Goal: Task Accomplishment & Management: Complete application form

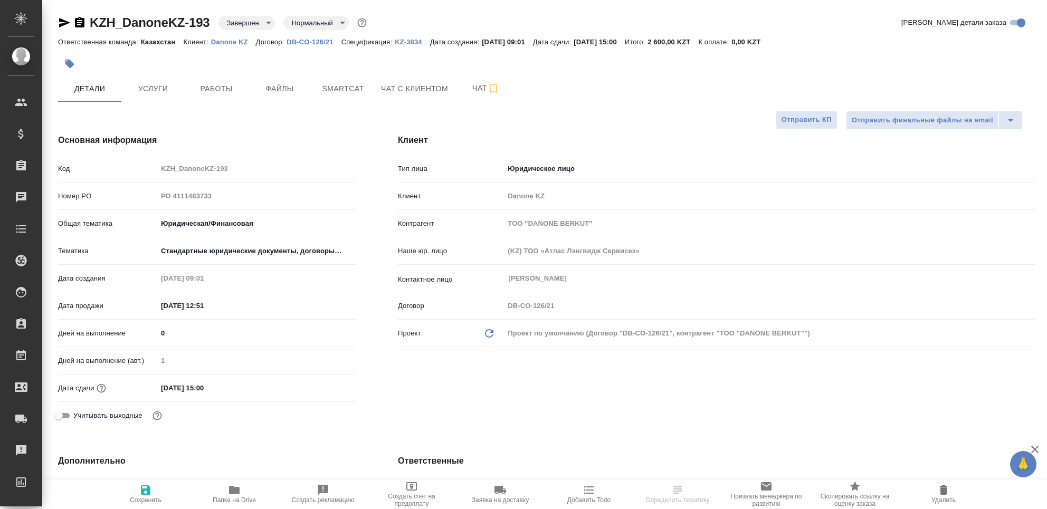
select select "RU"
type input "[PERSON_NAME]"
type input "Юридический"
type input "[PERSON_NAME]"
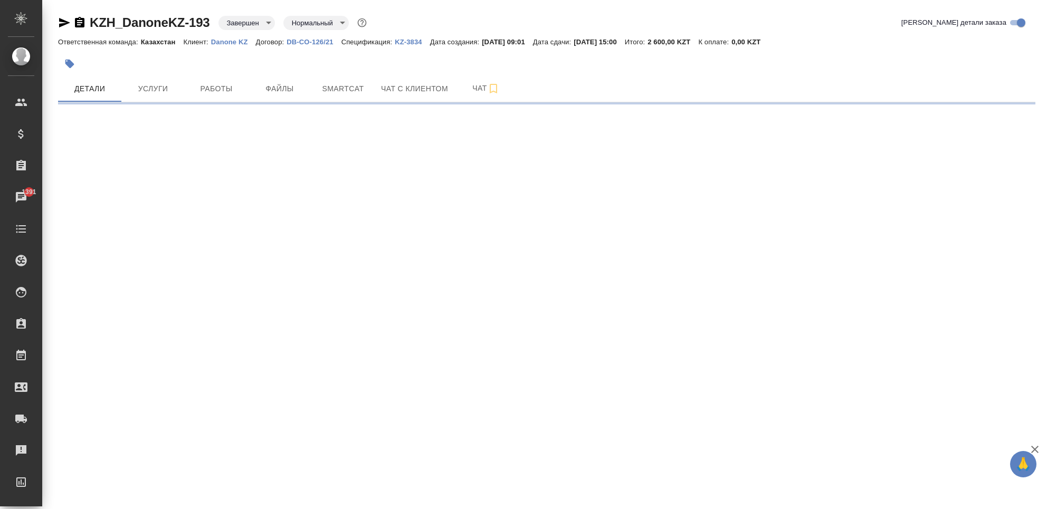
select select "RU"
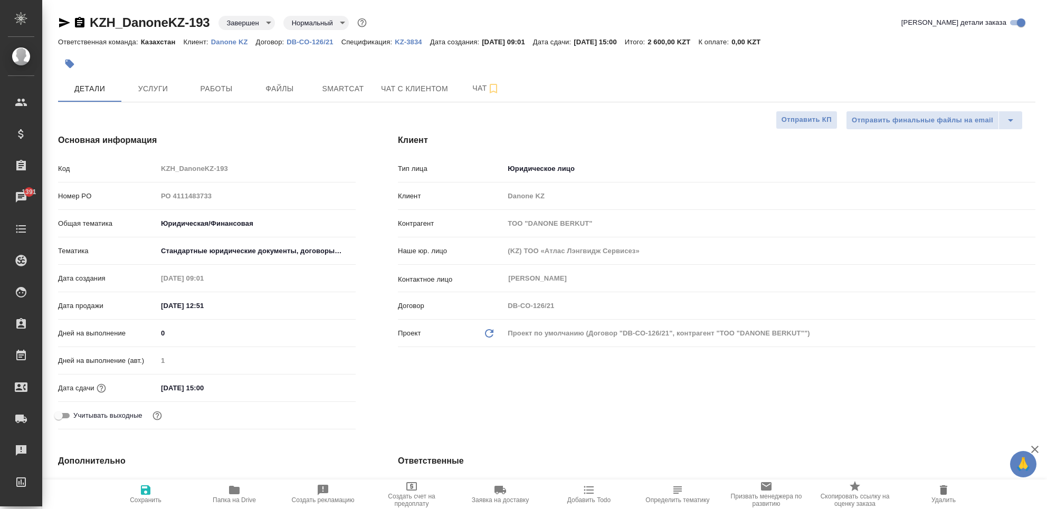
type textarea "x"
click at [157, 85] on span "Услуги" at bounding box center [153, 88] width 51 height 13
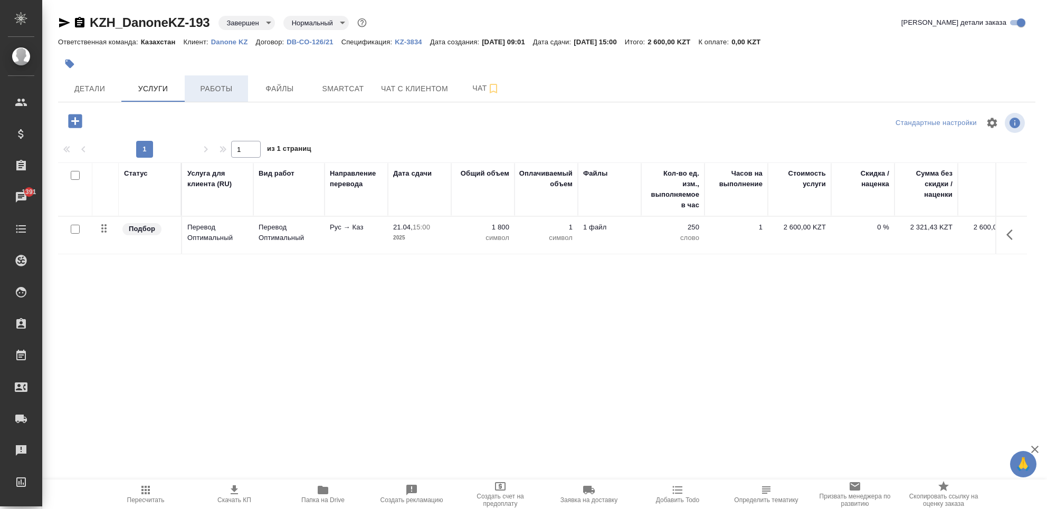
click at [201, 90] on span "Работы" at bounding box center [216, 88] width 51 height 13
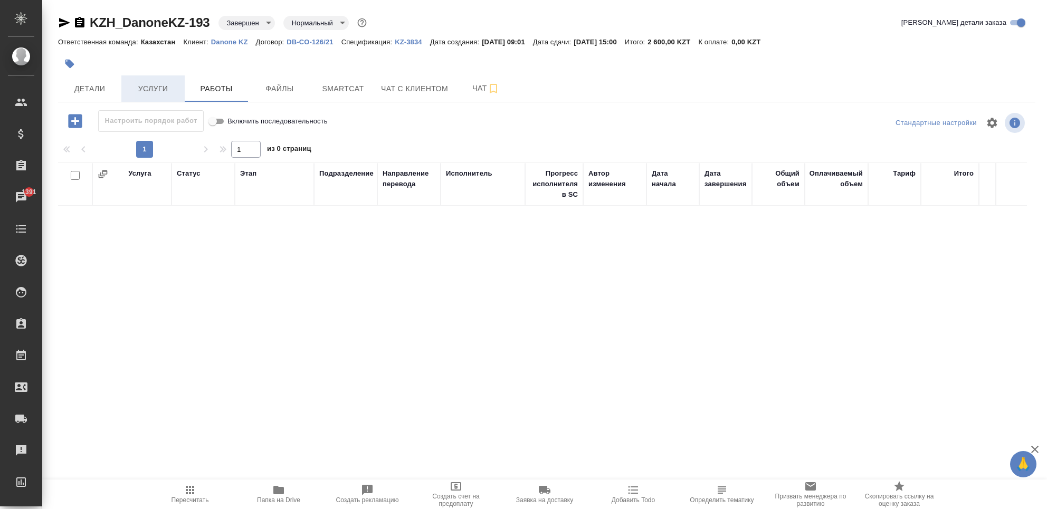
click at [136, 81] on button "Услуги" at bounding box center [152, 88] width 63 height 26
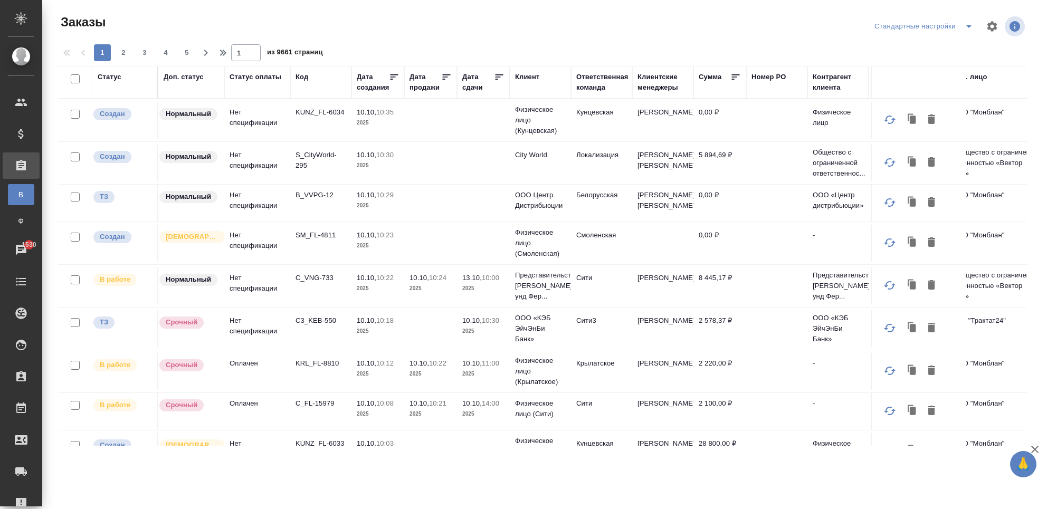
click at [293, 74] on th "Код" at bounding box center [320, 82] width 61 height 33
click at [295, 73] on th "Код" at bounding box center [320, 82] width 61 height 33
click at [293, 75] on th "Код" at bounding box center [320, 82] width 61 height 33
click at [311, 89] on div "Код" at bounding box center [321, 82] width 51 height 21
click at [312, 74] on div "Код" at bounding box center [321, 77] width 51 height 11
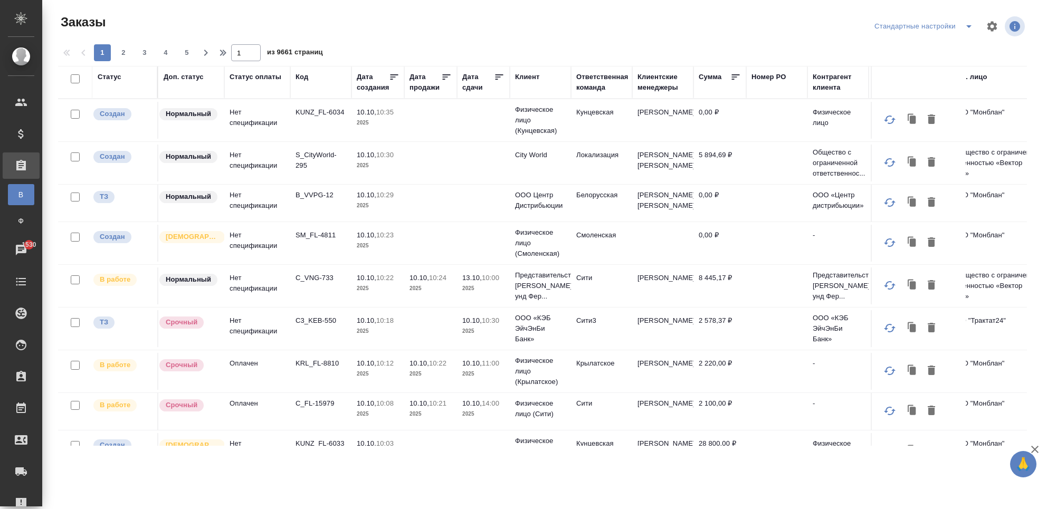
click at [178, 75] on div "Доп. статус" at bounding box center [184, 77] width 40 height 11
click at [173, 88] on th "Доп. статус" at bounding box center [191, 82] width 66 height 33
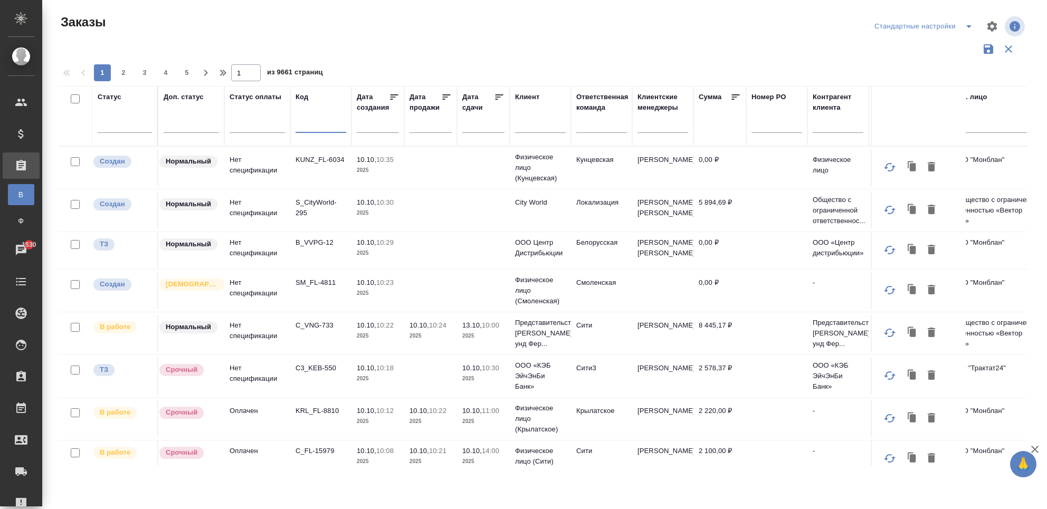
click at [315, 120] on input "text" at bounding box center [321, 126] width 51 height 13
click at [288, 124] on th "Статус оплаты" at bounding box center [257, 116] width 66 height 60
click at [308, 127] on input "8152" at bounding box center [321, 126] width 51 height 13
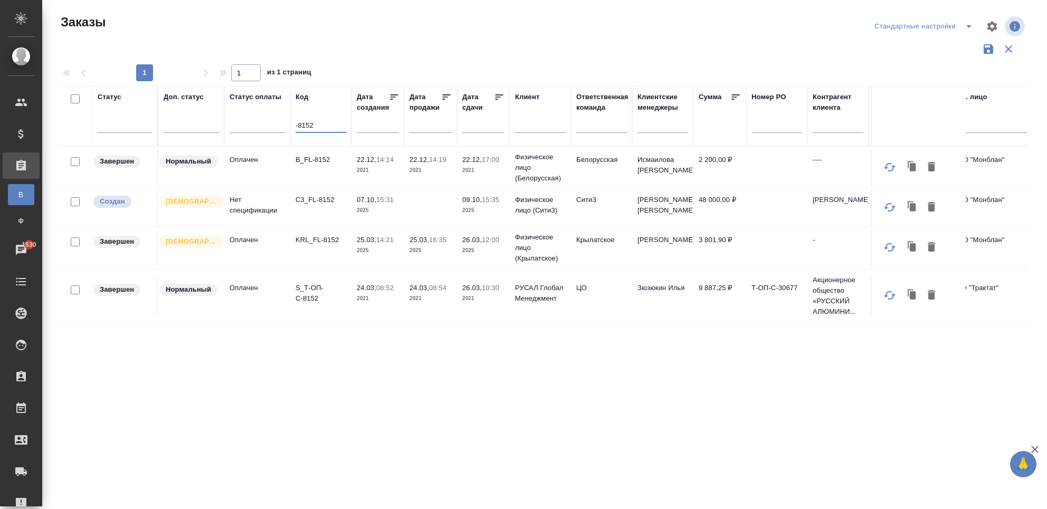
type input "-8152"
click at [327, 212] on td "C3_FL-8152" at bounding box center [320, 208] width 61 height 37
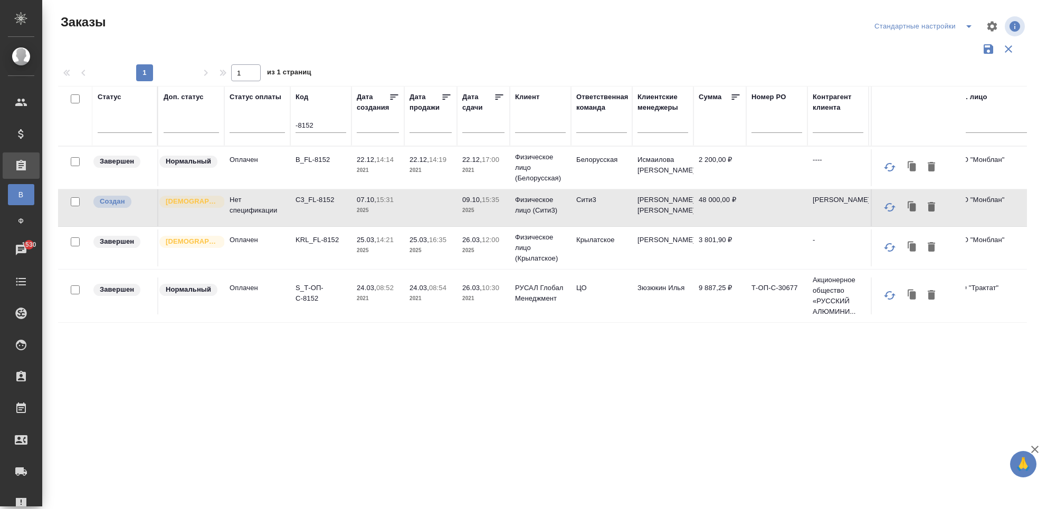
click at [327, 212] on td "C3_FL-8152" at bounding box center [320, 208] width 61 height 37
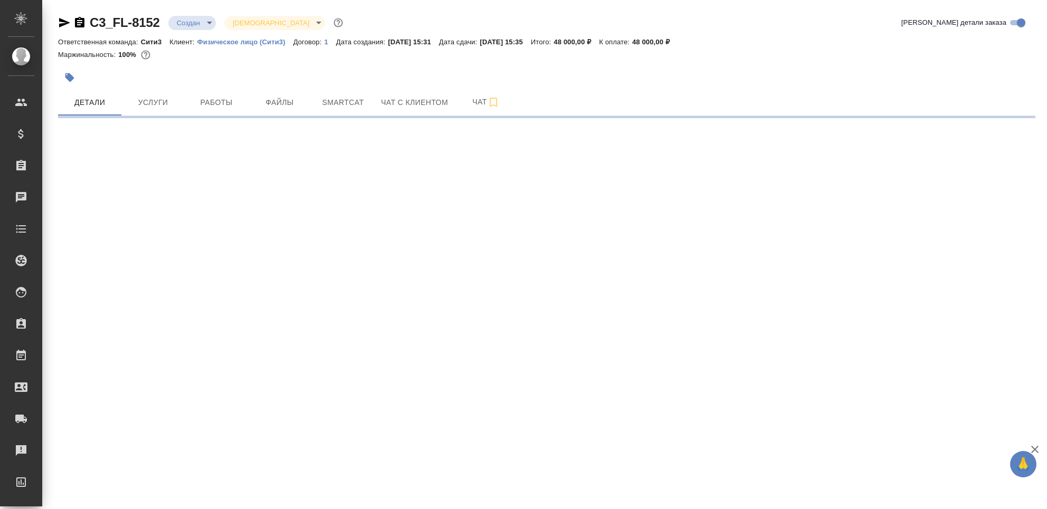
select select "RU"
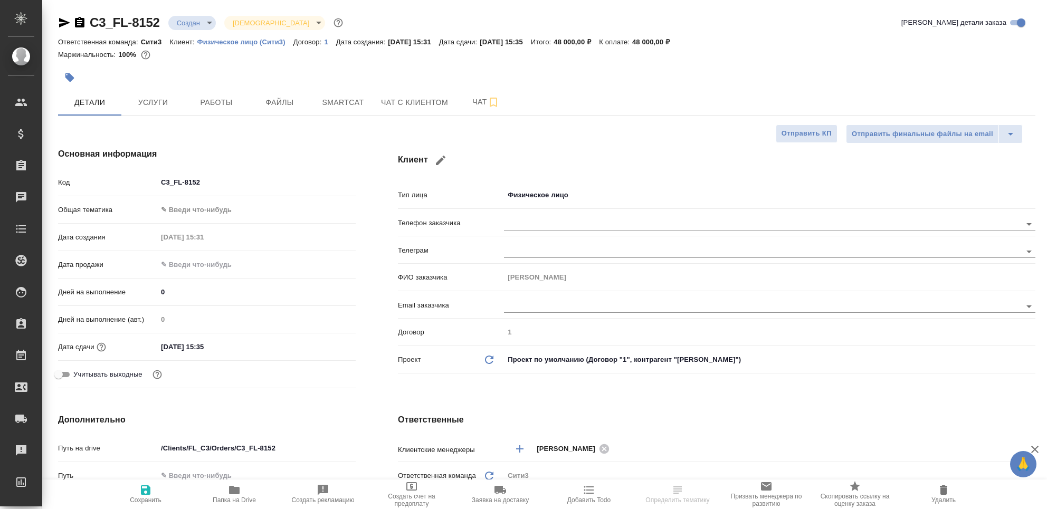
type textarea "x"
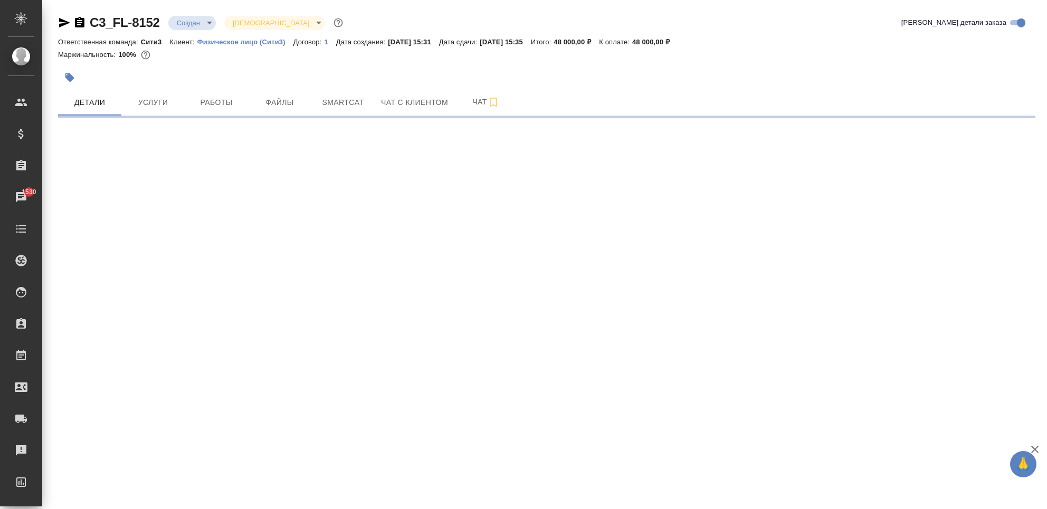
select select "RU"
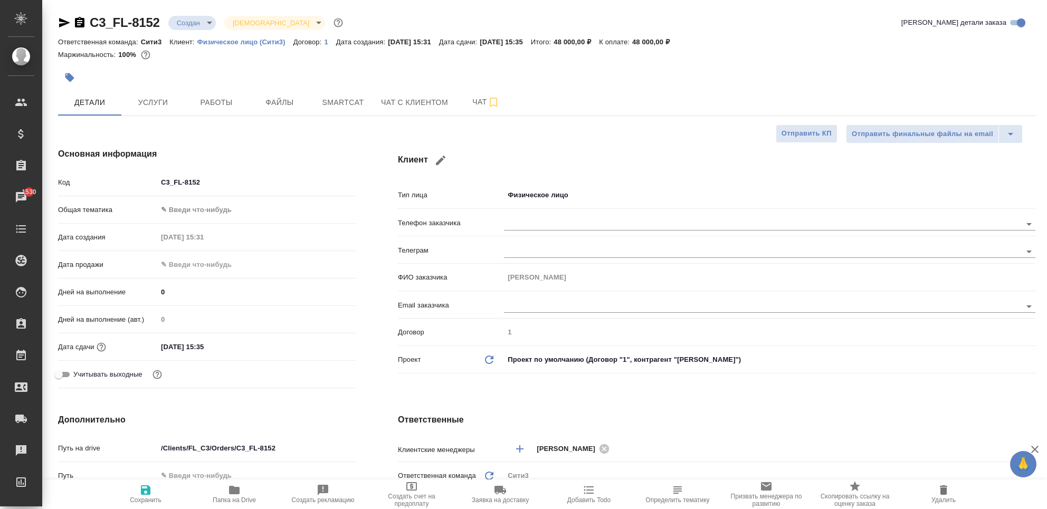
type textarea "x"
click at [385, 101] on span "Чат с клиентом" at bounding box center [414, 102] width 67 height 13
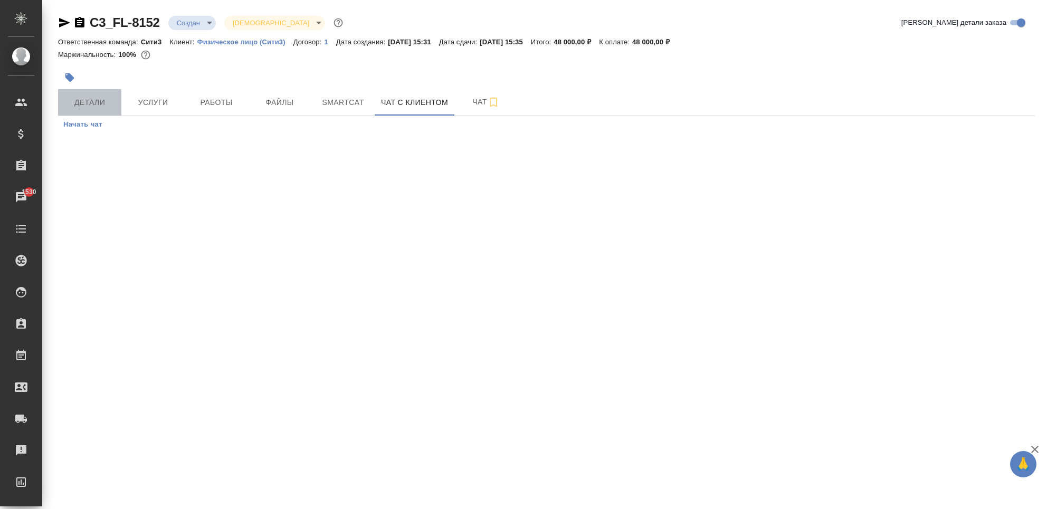
click at [89, 107] on span "Детали" at bounding box center [89, 102] width 51 height 13
select select "RU"
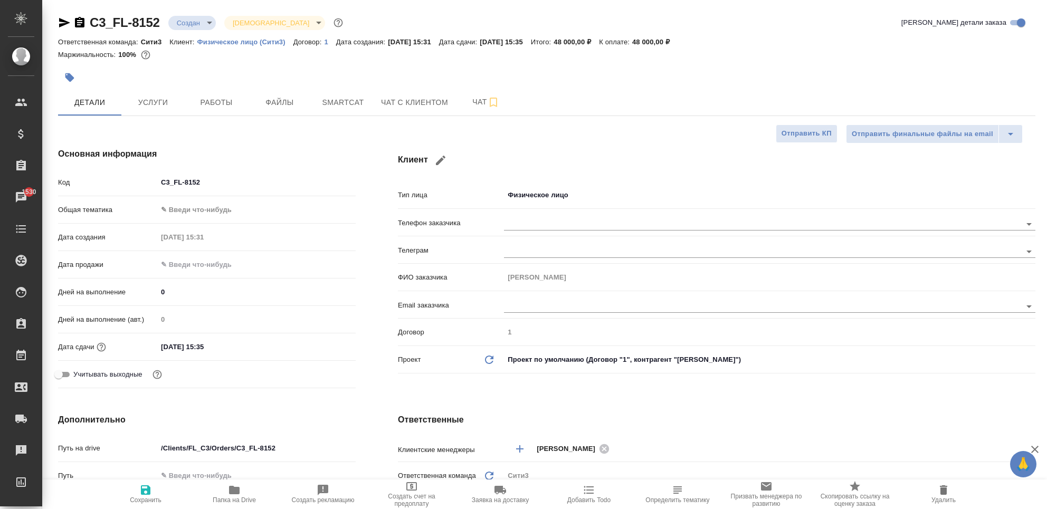
type textarea "x"
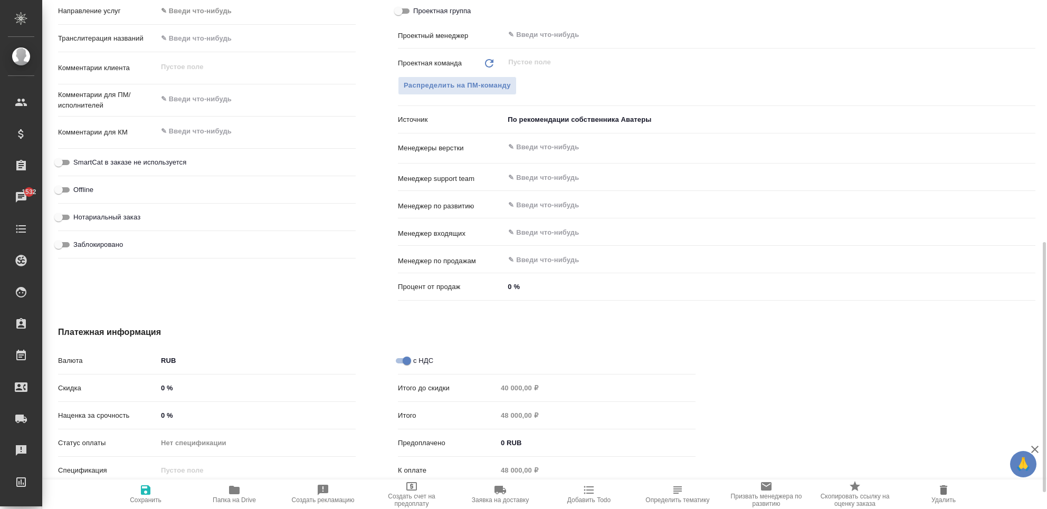
scroll to position [526, 0]
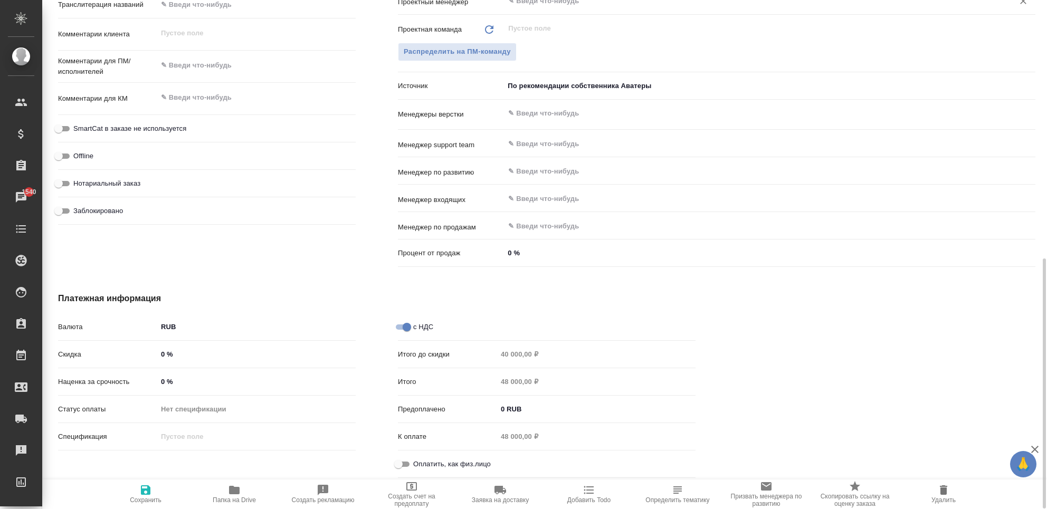
type textarea "x"
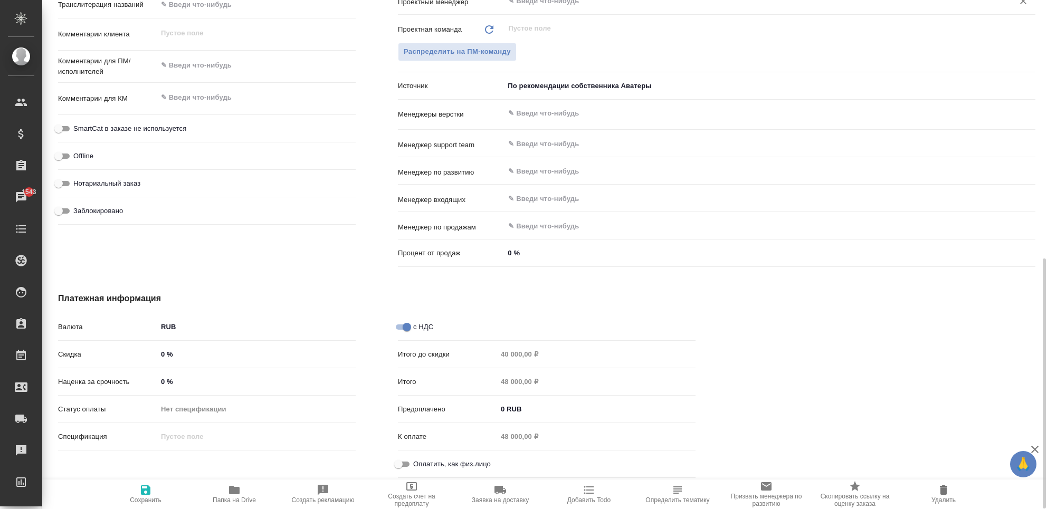
type textarea "x"
